Goal: Information Seeking & Learning: Learn about a topic

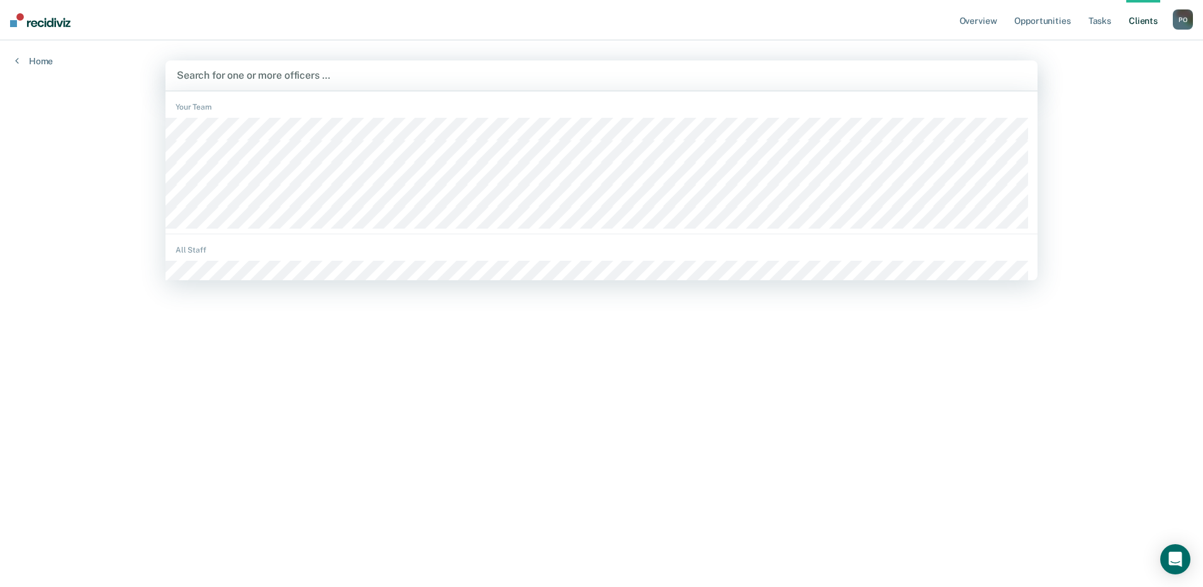
click at [231, 78] on div at bounding box center [602, 75] width 850 height 14
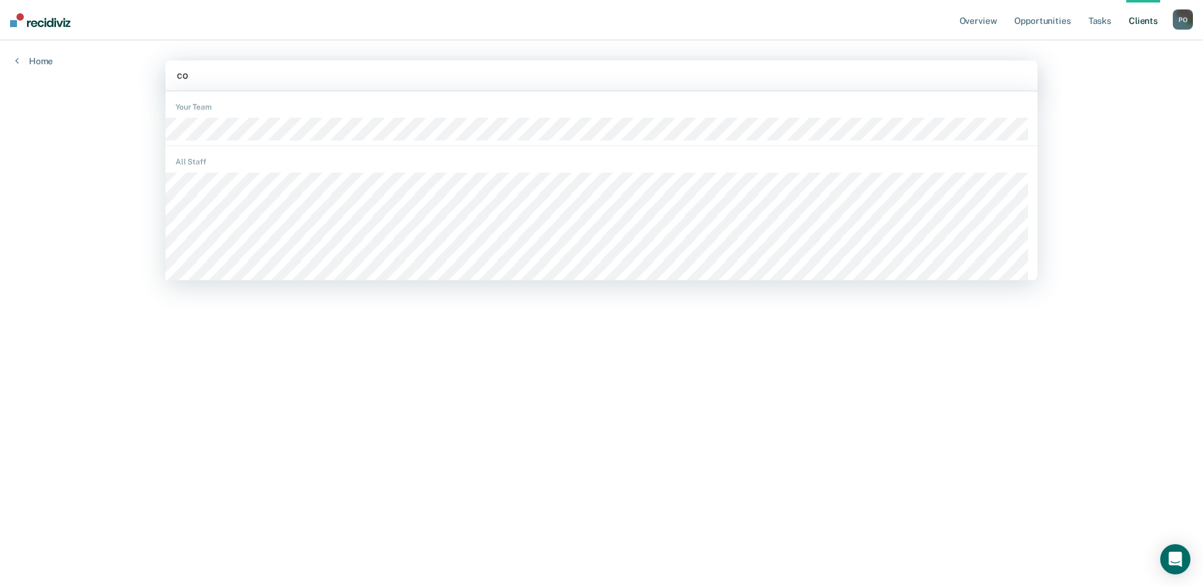
type input "col"
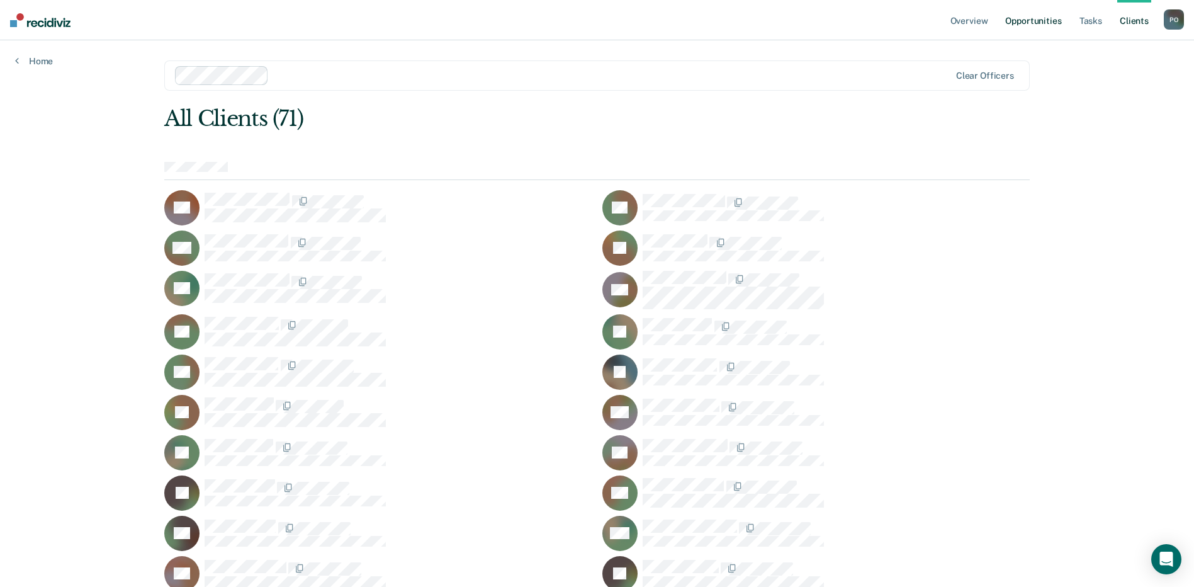
click at [1049, 21] on link "Opportunities" at bounding box center [1033, 20] width 61 height 40
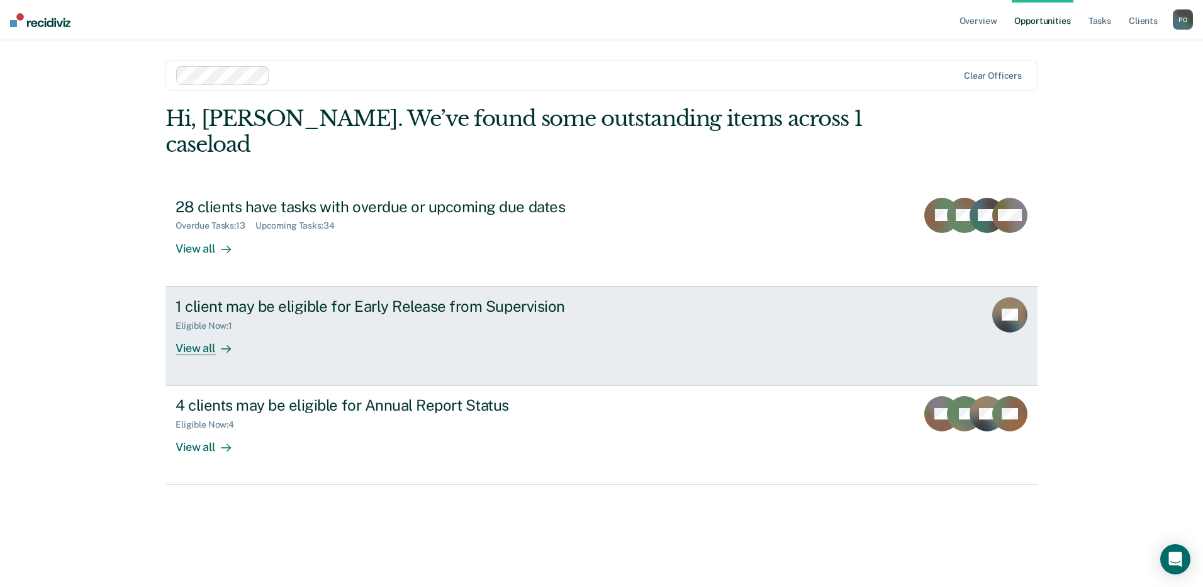
click at [188, 330] on div "View all" at bounding box center [211, 342] width 70 height 25
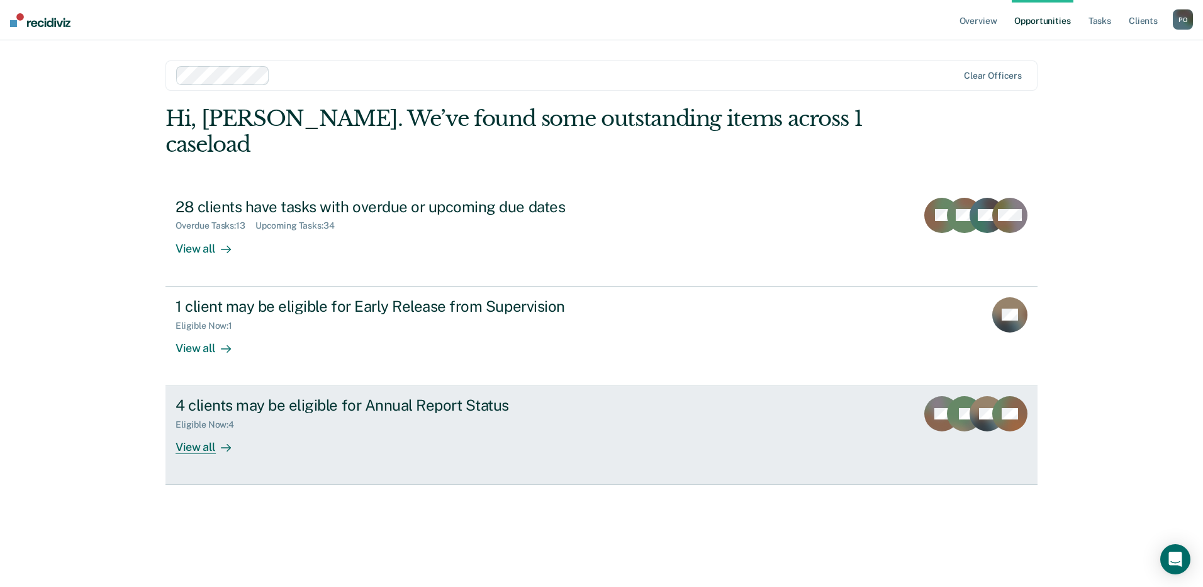
click at [207, 430] on div "View all" at bounding box center [211, 442] width 70 height 25
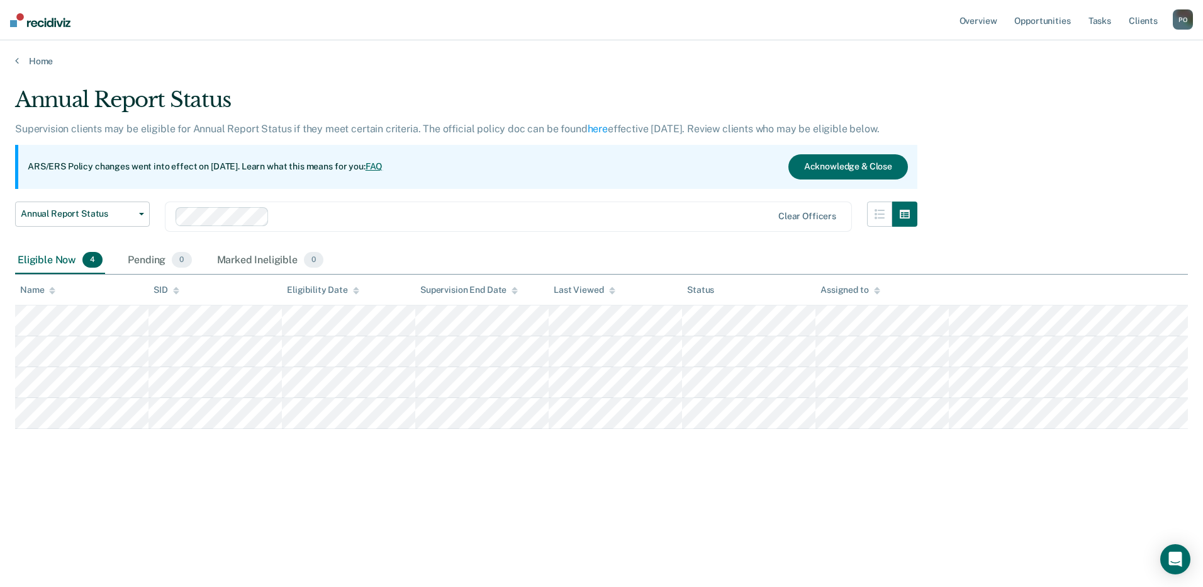
drag, startPoint x: 473, startPoint y: 64, endPoint x: 250, endPoint y: 460, distance: 454.5
click at [250, 460] on div "Annual Report Status Supervision clients may be eligible for Annual Report Stat…" at bounding box center [601, 289] width 1173 height 405
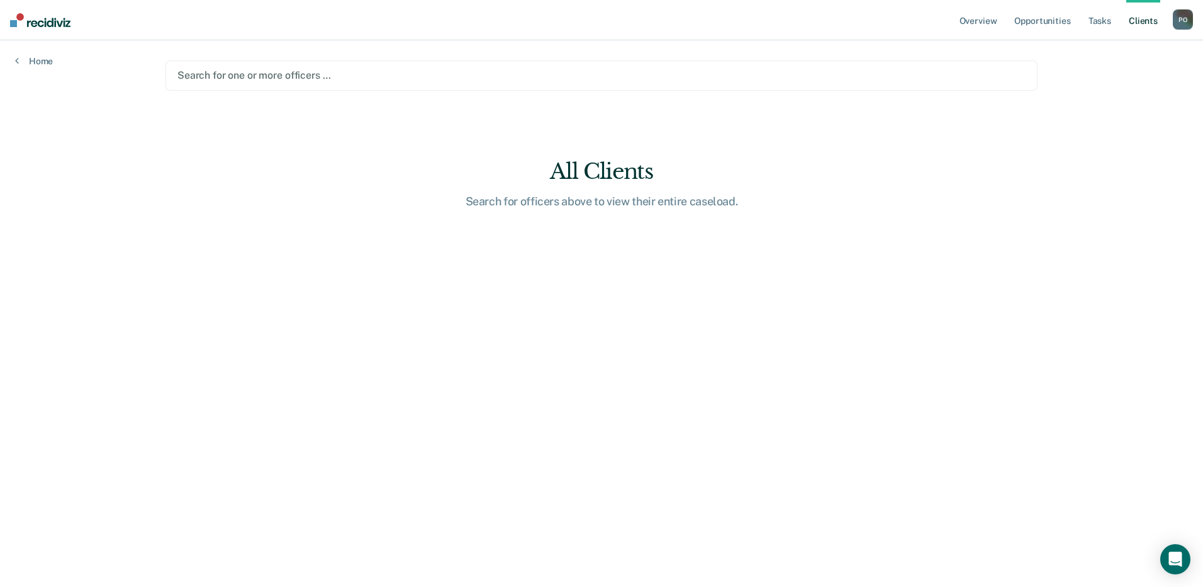
click at [251, 74] on div at bounding box center [601, 75] width 848 height 14
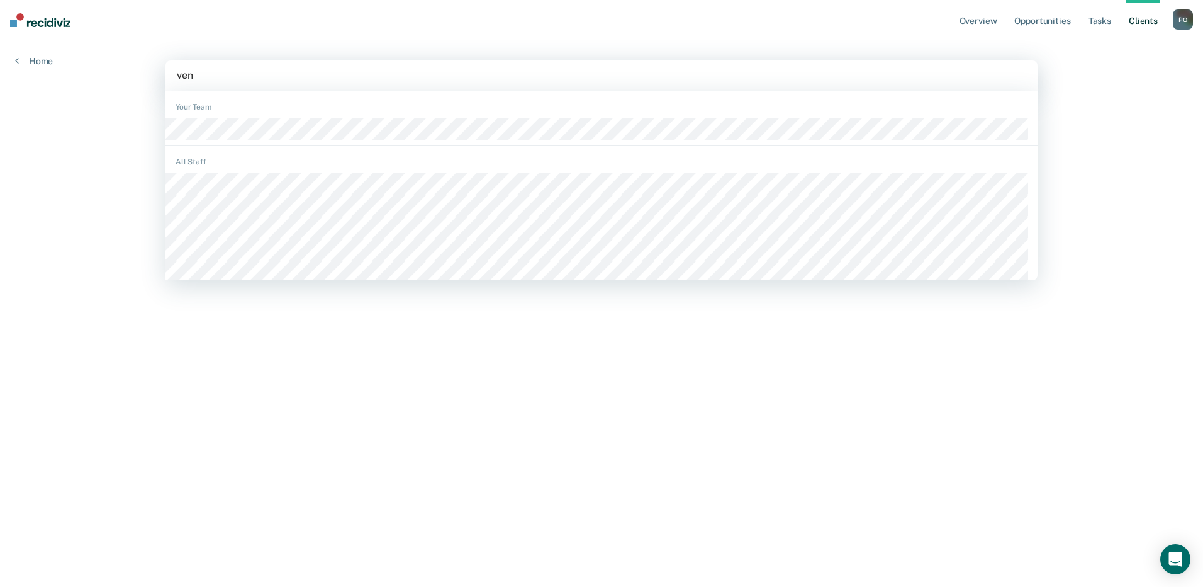
type input "vene"
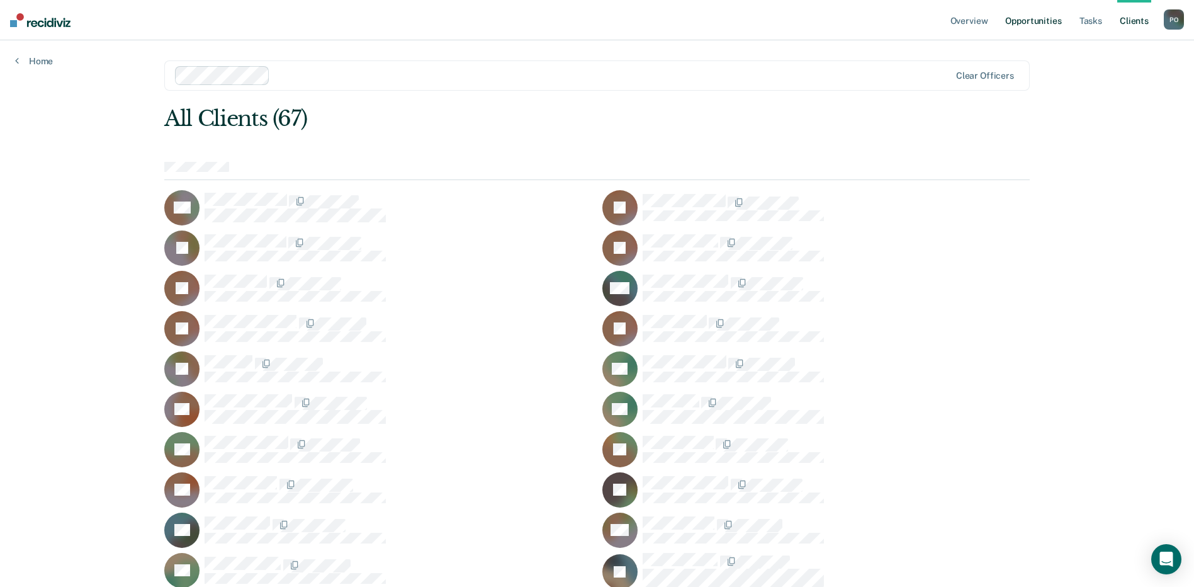
click at [1021, 21] on link "Opportunities" at bounding box center [1033, 20] width 61 height 40
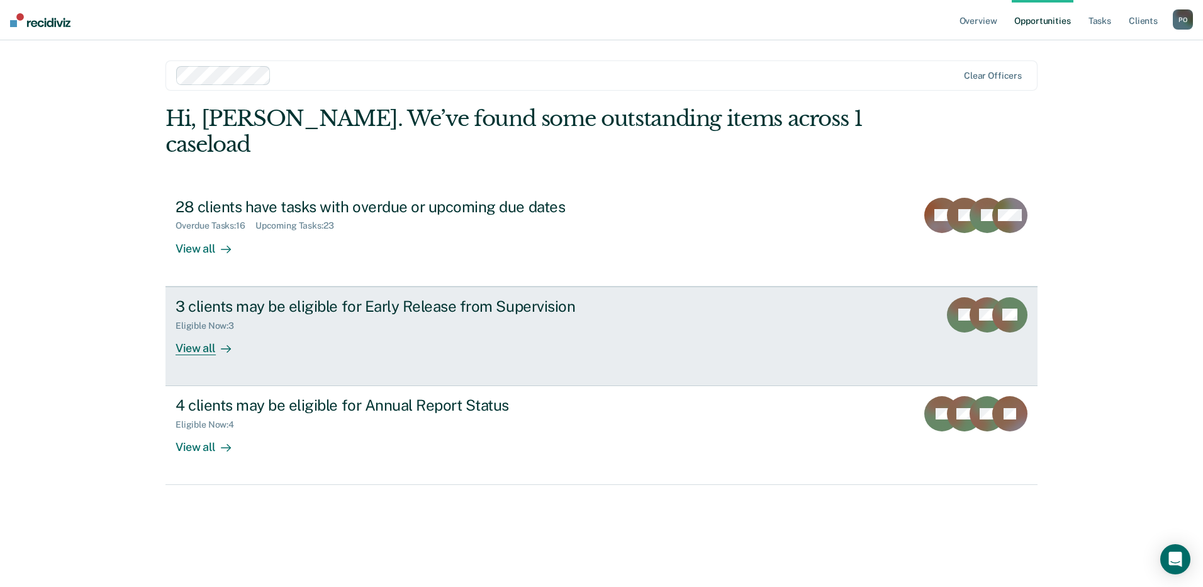
click at [190, 330] on div "View all" at bounding box center [211, 342] width 70 height 25
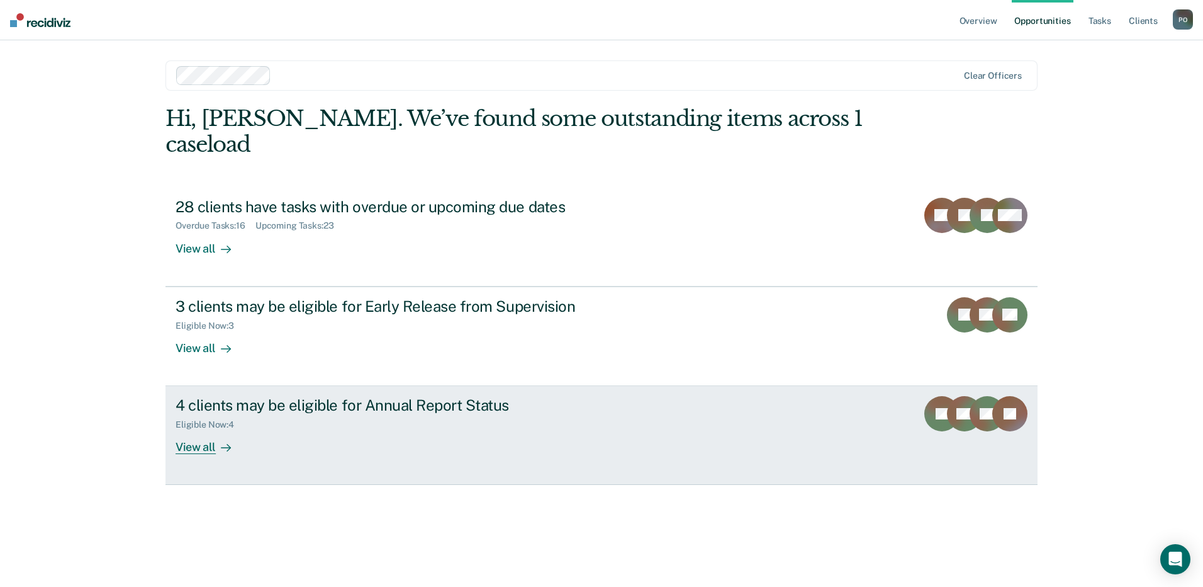
click at [205, 430] on link "4 clients may be eligible for Annual Report Status Eligible Now : 4 View all JP…" at bounding box center [602, 435] width 872 height 99
